Goal: Transaction & Acquisition: Purchase product/service

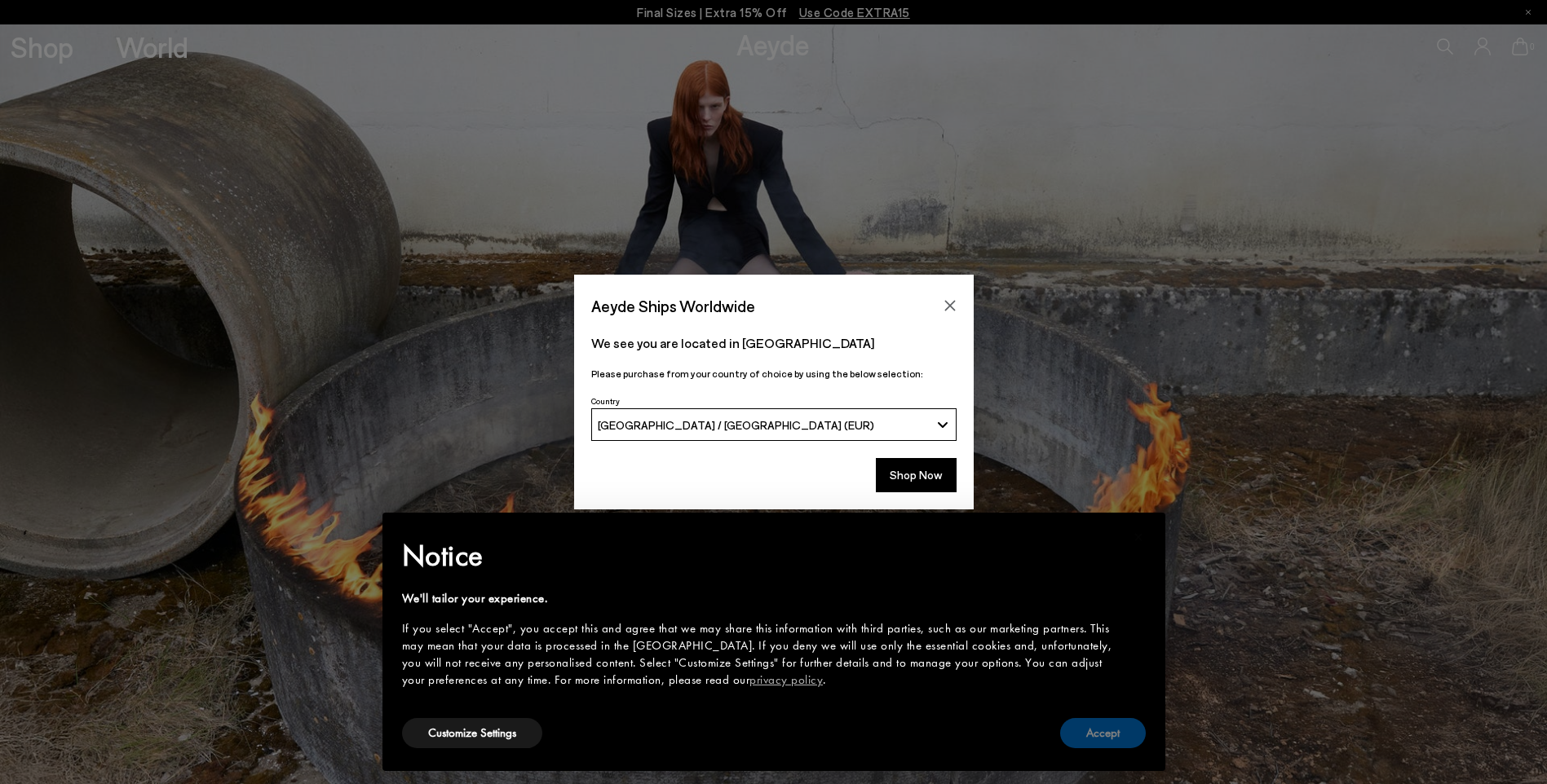
click at [1122, 734] on button "Accept" at bounding box center [1102, 733] width 85 height 30
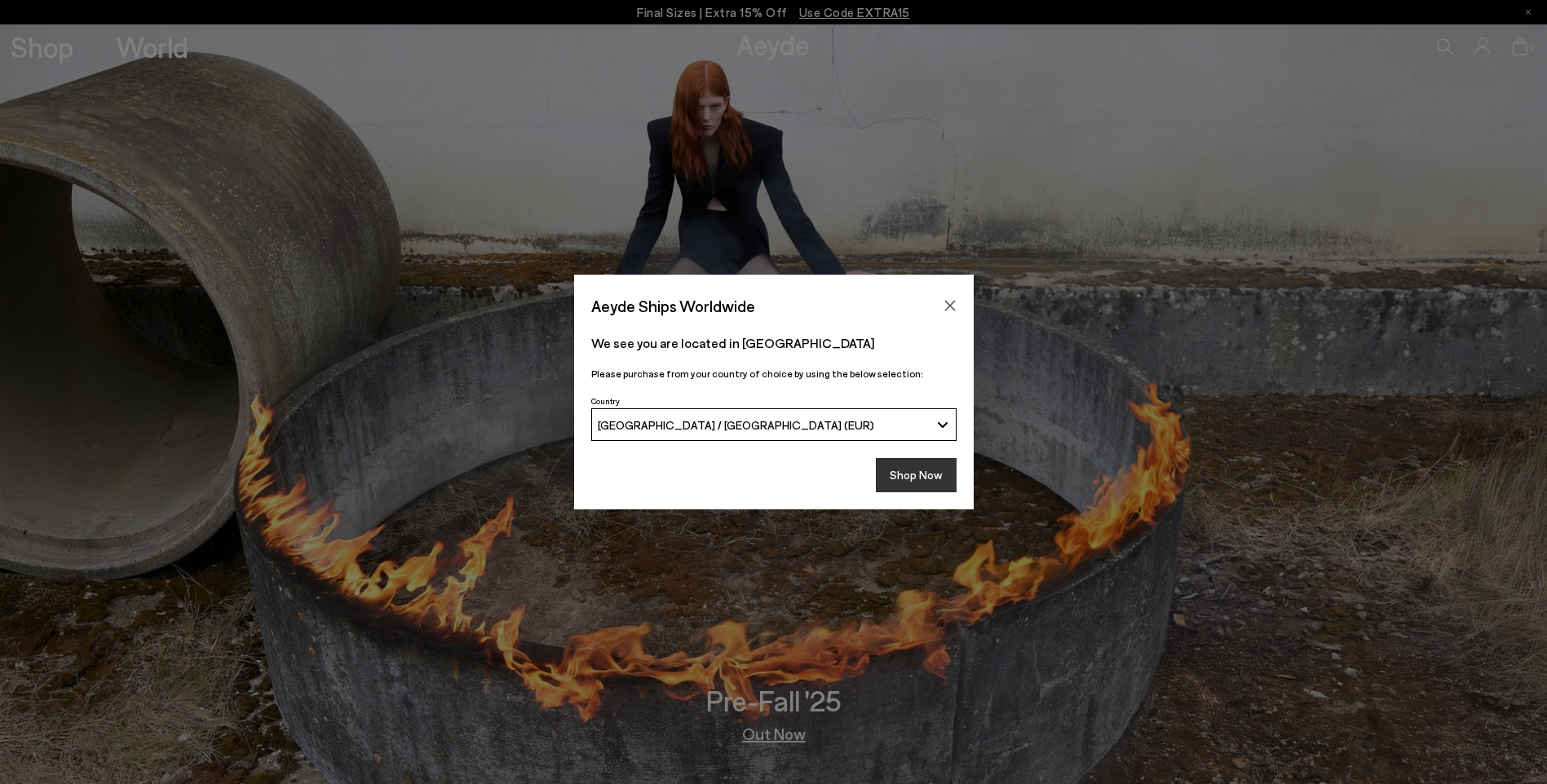
click at [918, 470] on button "Shop Now" at bounding box center [917, 475] width 81 height 35
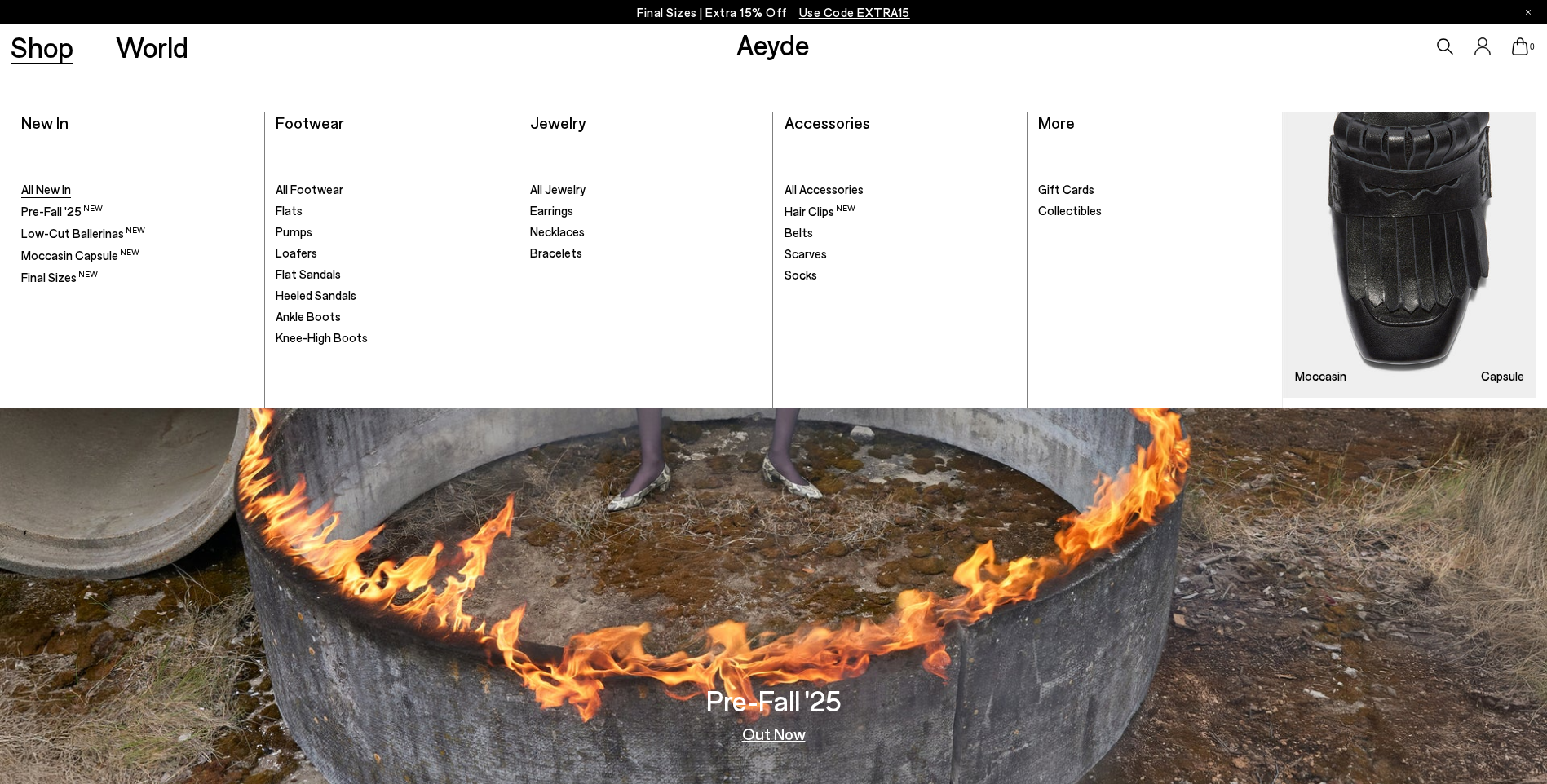
click at [46, 186] on span "All New In" at bounding box center [46, 188] width 50 height 14
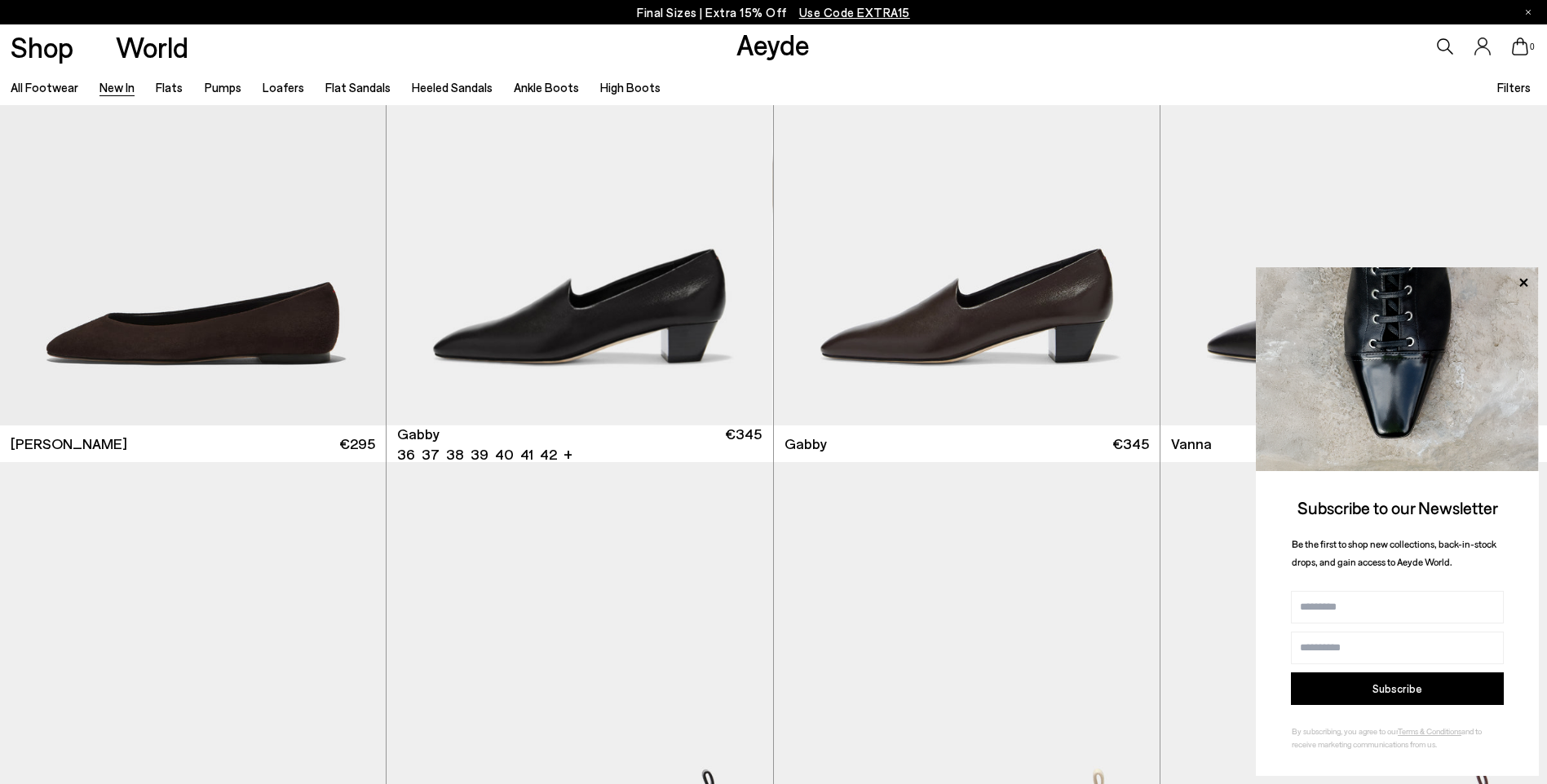
scroll to position [3017, 0]
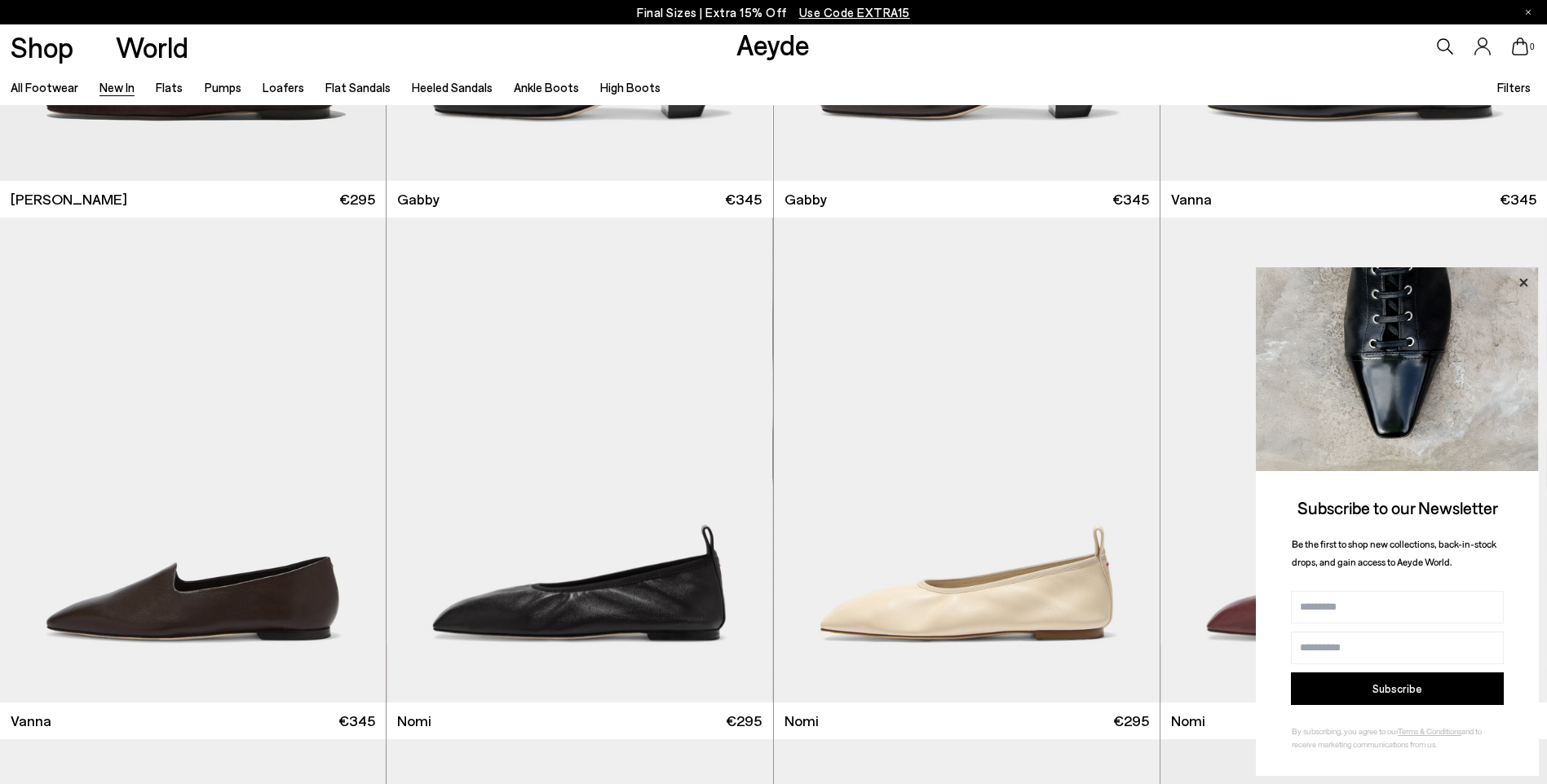
click at [1528, 281] on icon at bounding box center [1523, 283] width 21 height 21
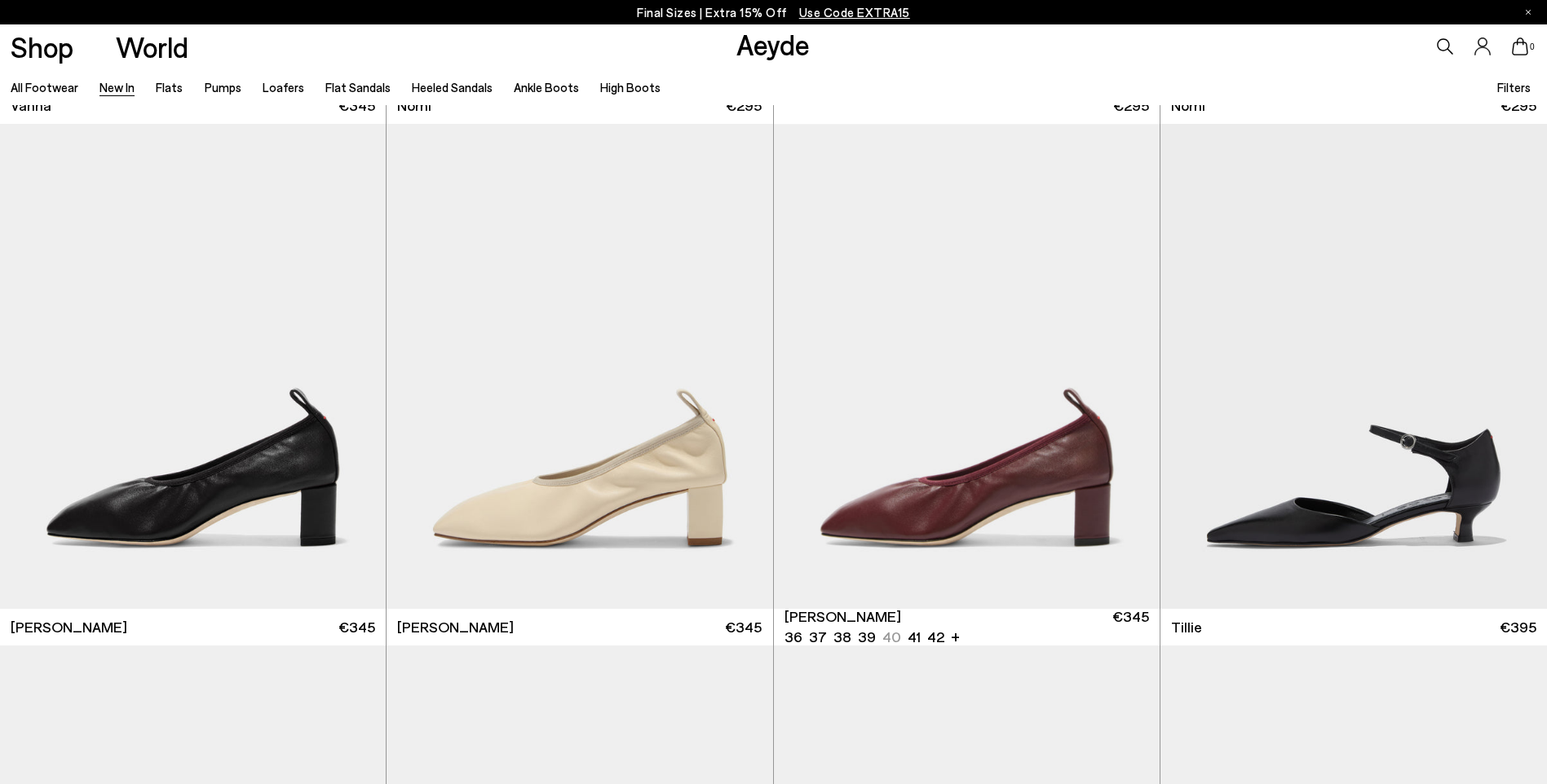
scroll to position [3669, 0]
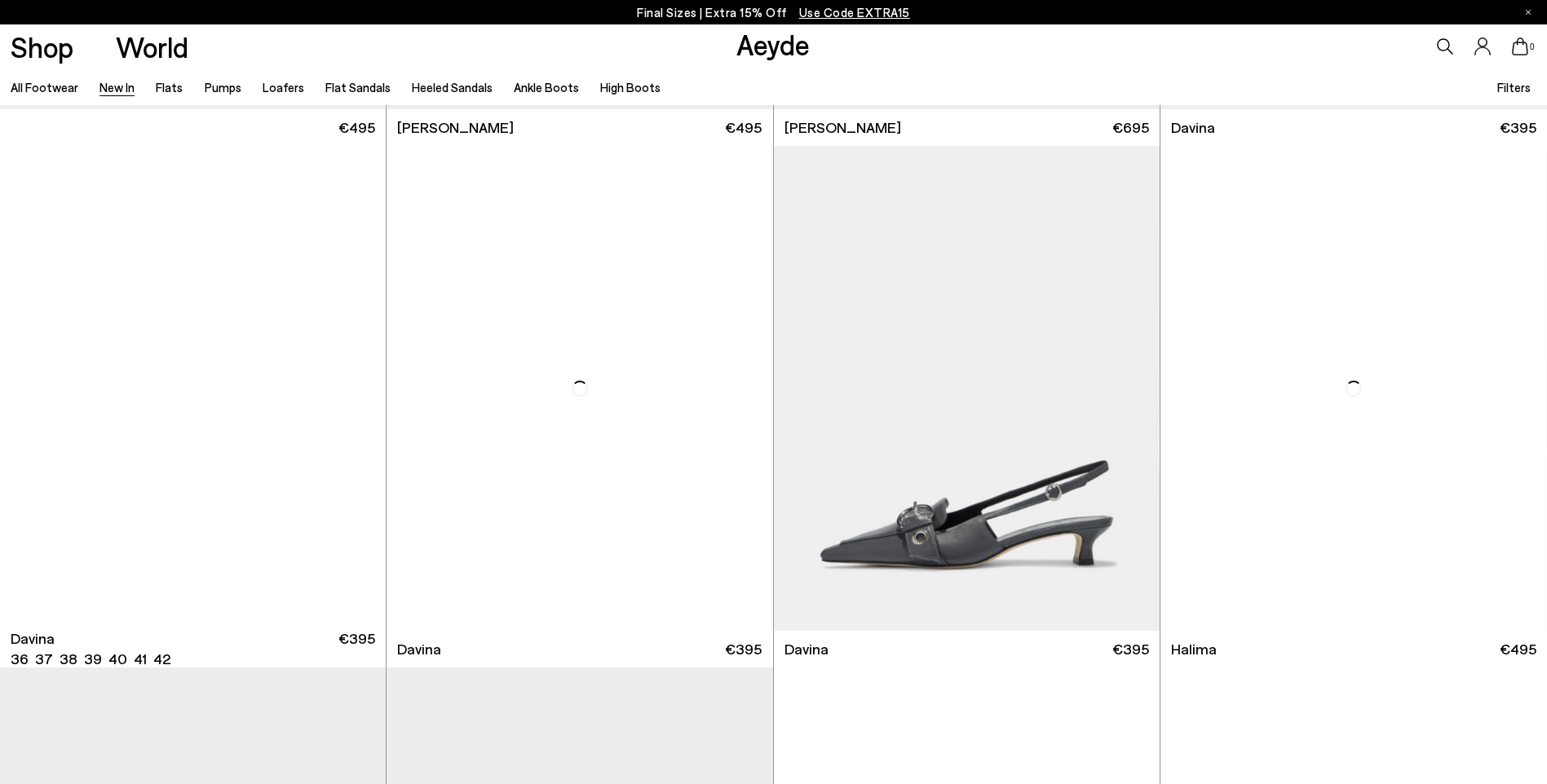
scroll to position [6279, 0]
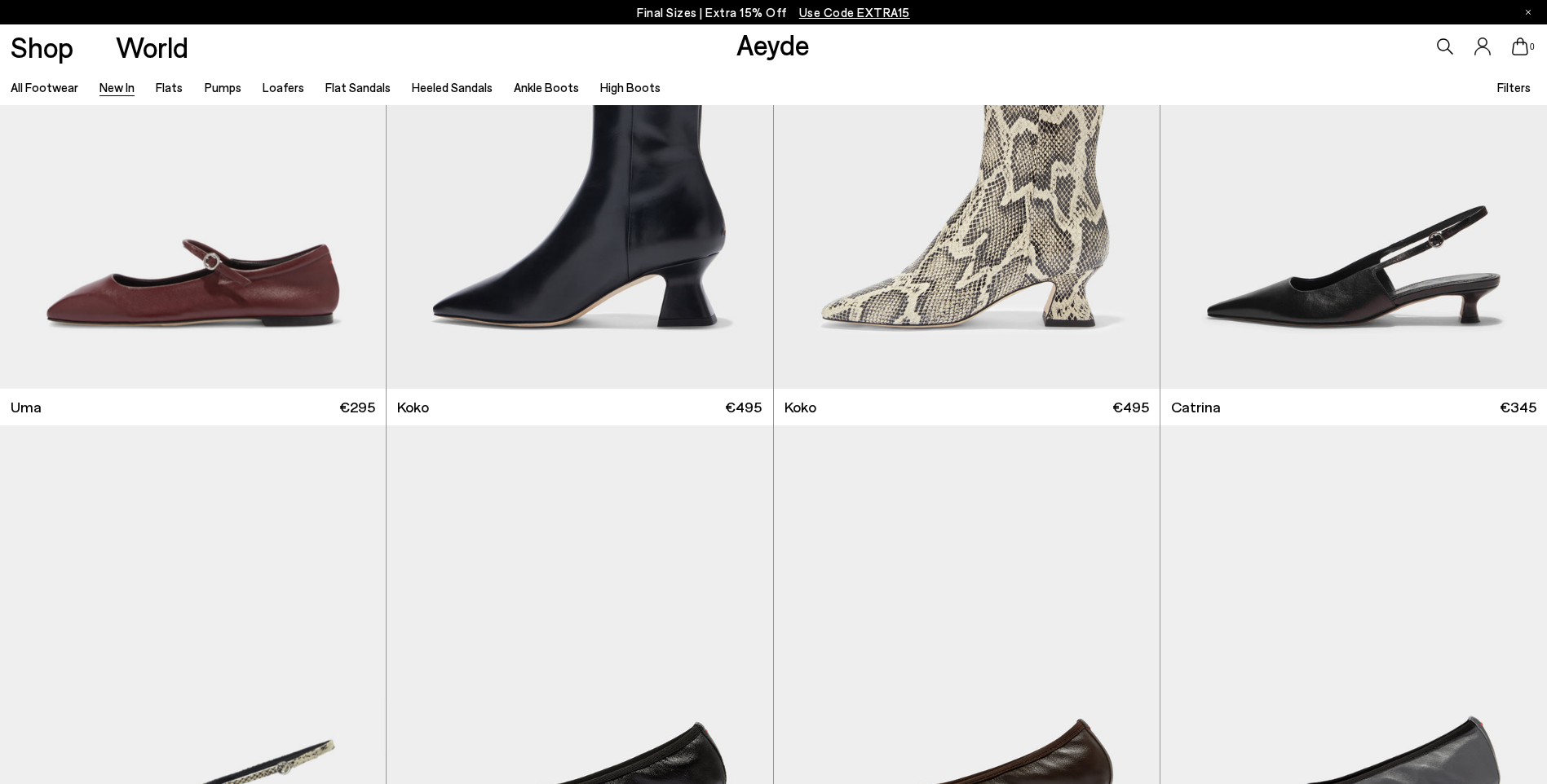
scroll to position [10437, 0]
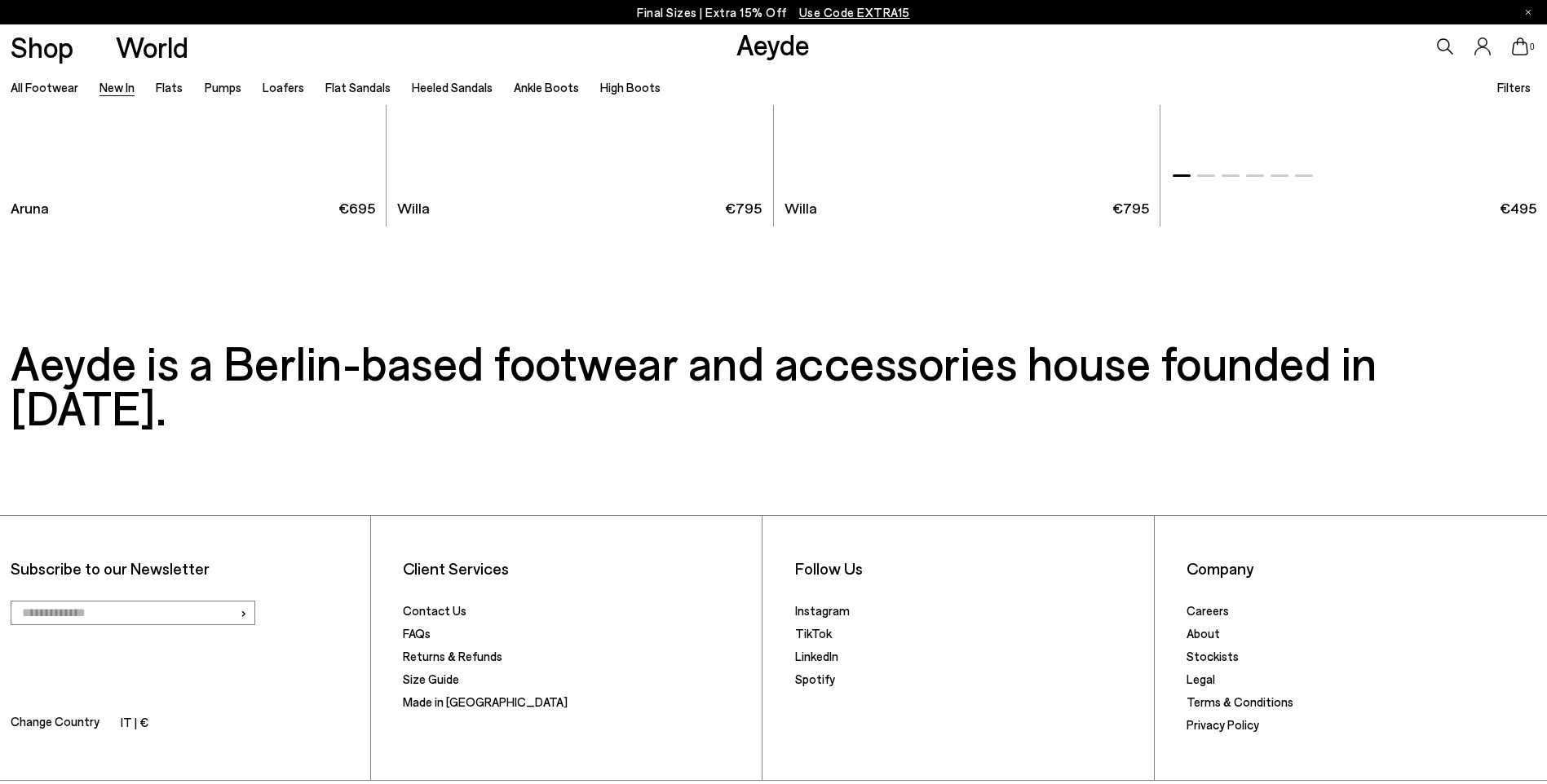
scroll to position [17667, 0]
